Goal: Find specific page/section: Find specific page/section

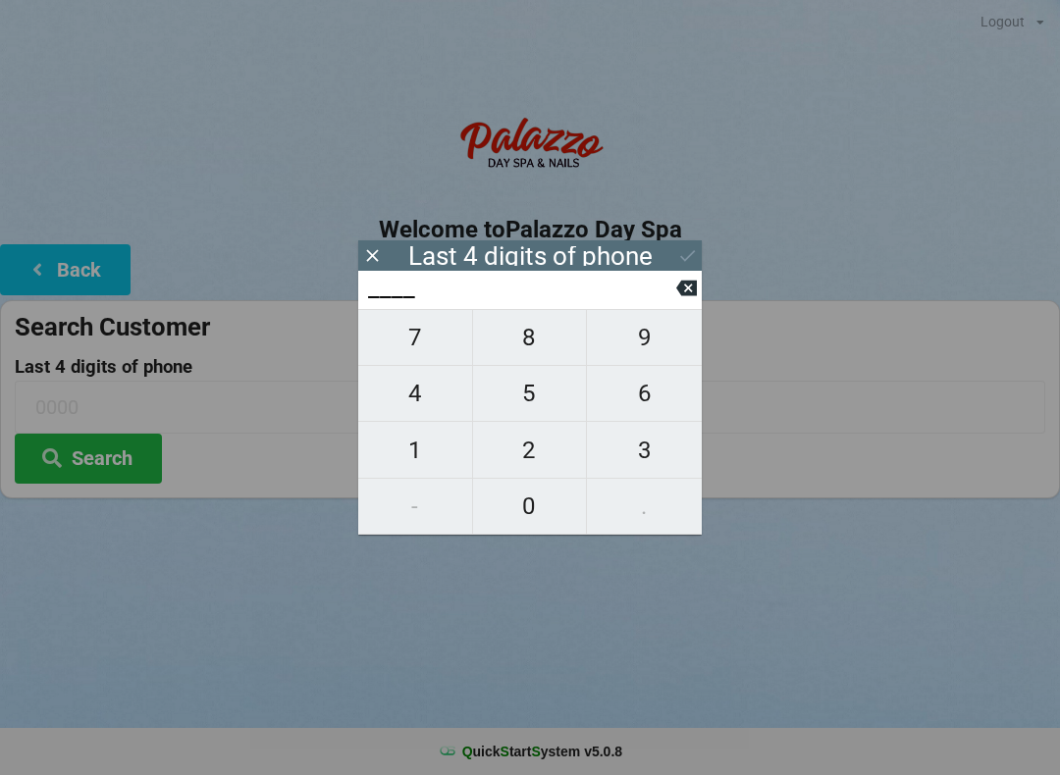
click at [412, 343] on span "7" at bounding box center [415, 337] width 114 height 41
type input "7___"
click at [645, 393] on span "6" at bounding box center [644, 393] width 115 height 41
type input "76__"
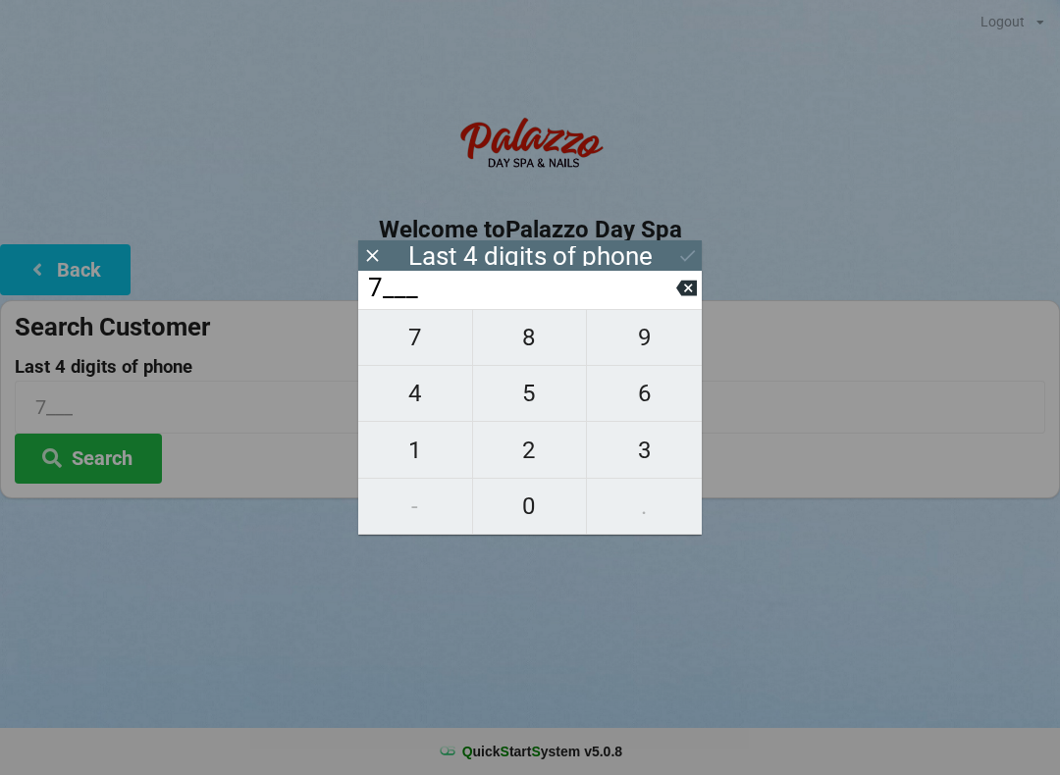
type input "76__"
click at [647, 391] on span "6" at bounding box center [644, 393] width 115 height 41
type input "766_"
click at [534, 455] on span "2" at bounding box center [530, 450] width 114 height 41
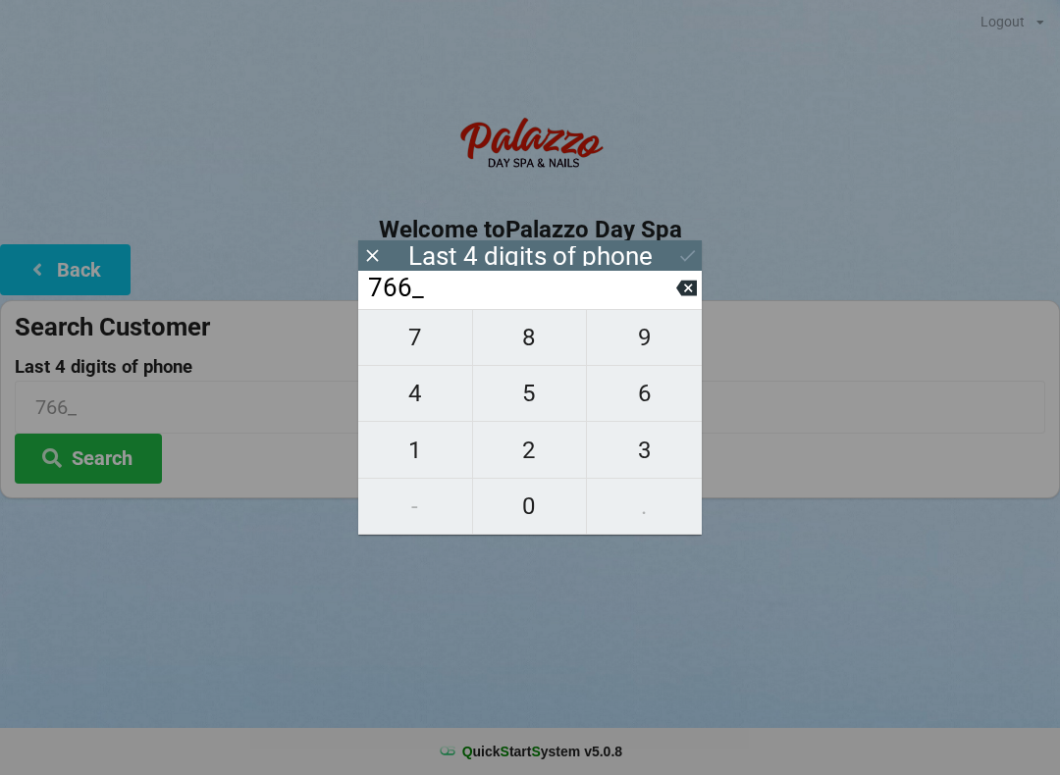
type input "7662"
click at [696, 244] on button at bounding box center [687, 255] width 21 height 26
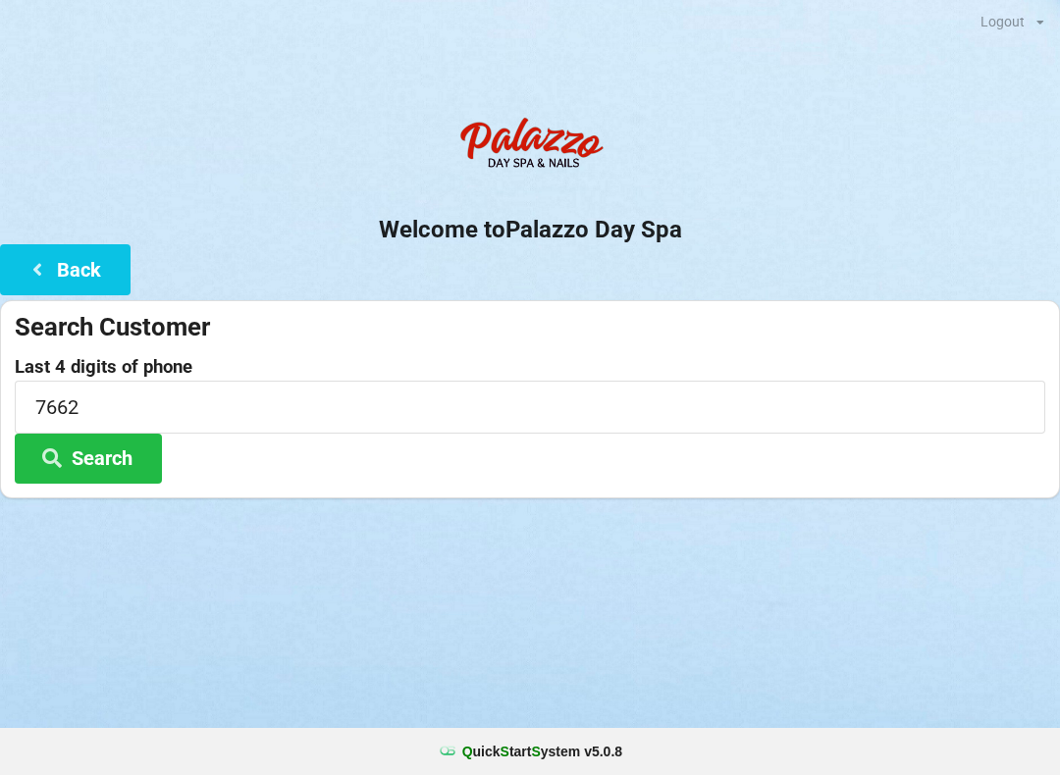
click at [109, 459] on button "Search" at bounding box center [88, 459] width 147 height 50
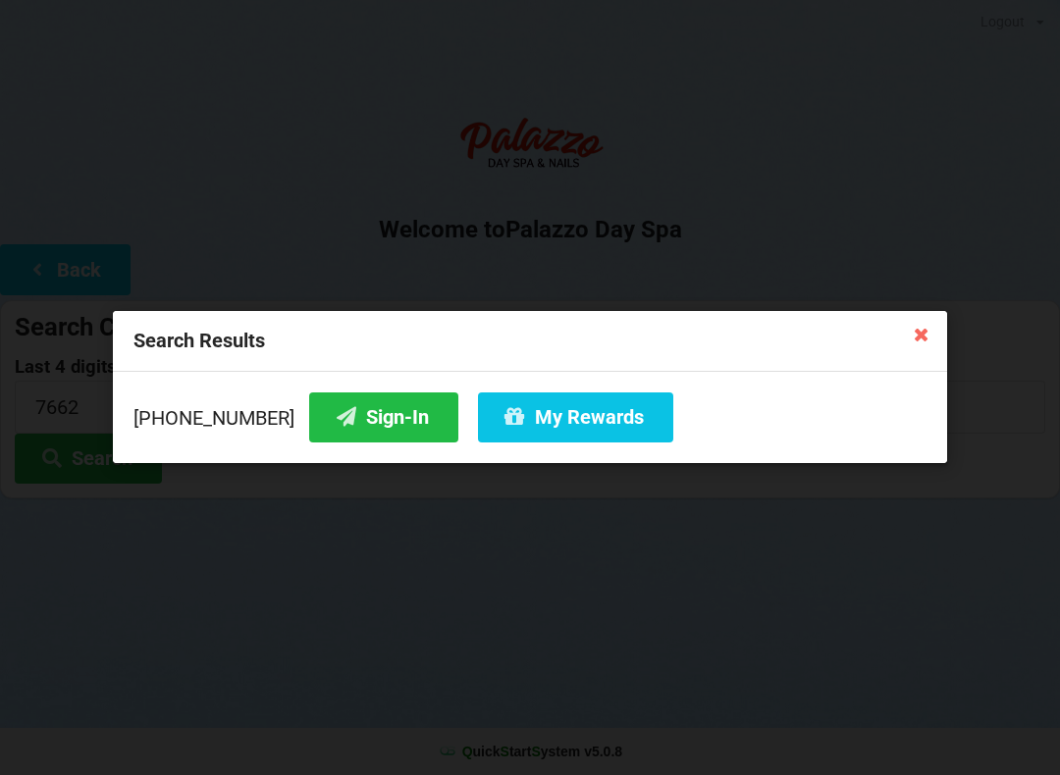
click at [331, 437] on button "Sign-In" at bounding box center [383, 417] width 149 height 50
